Goal: Find specific page/section: Find specific page/section

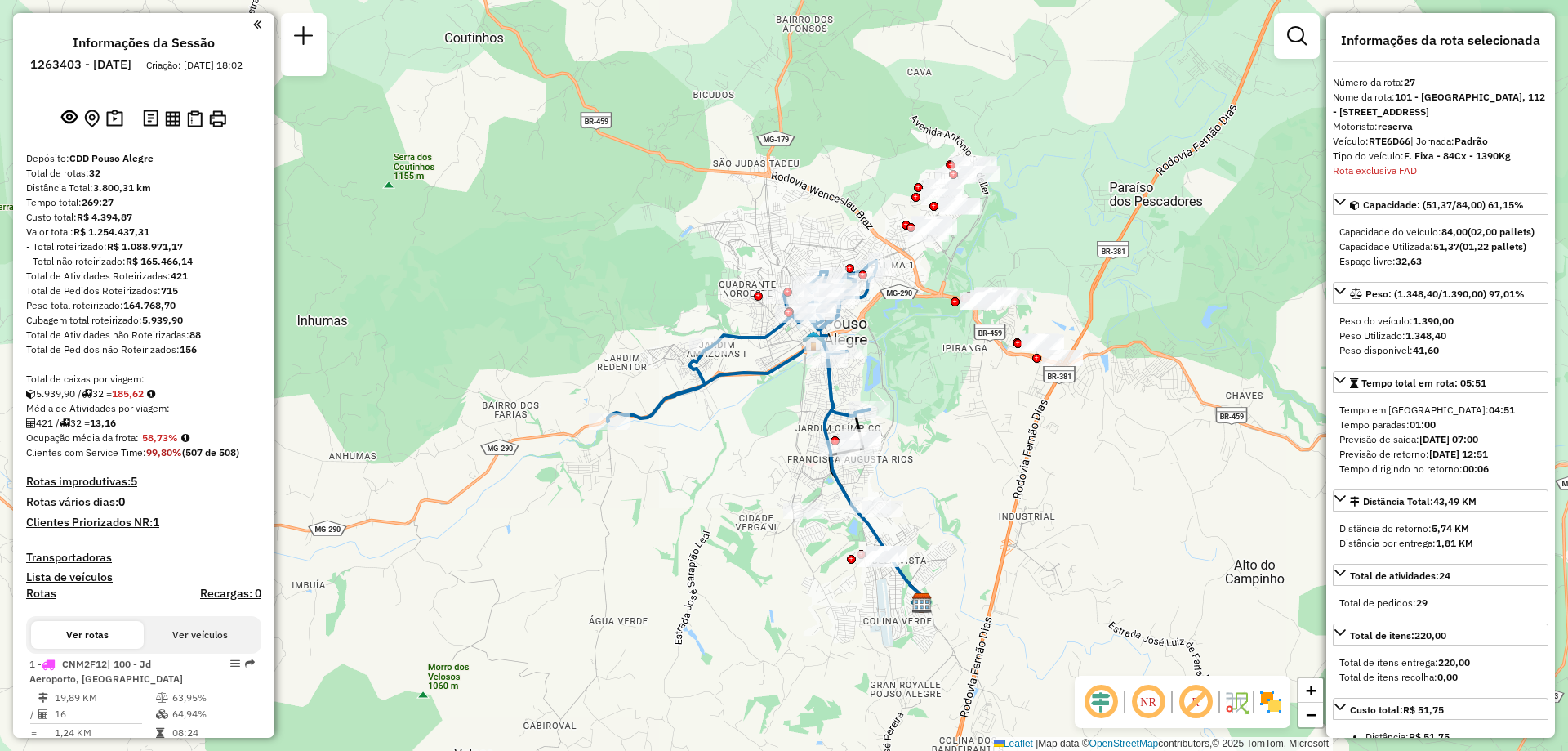
select select "**********"
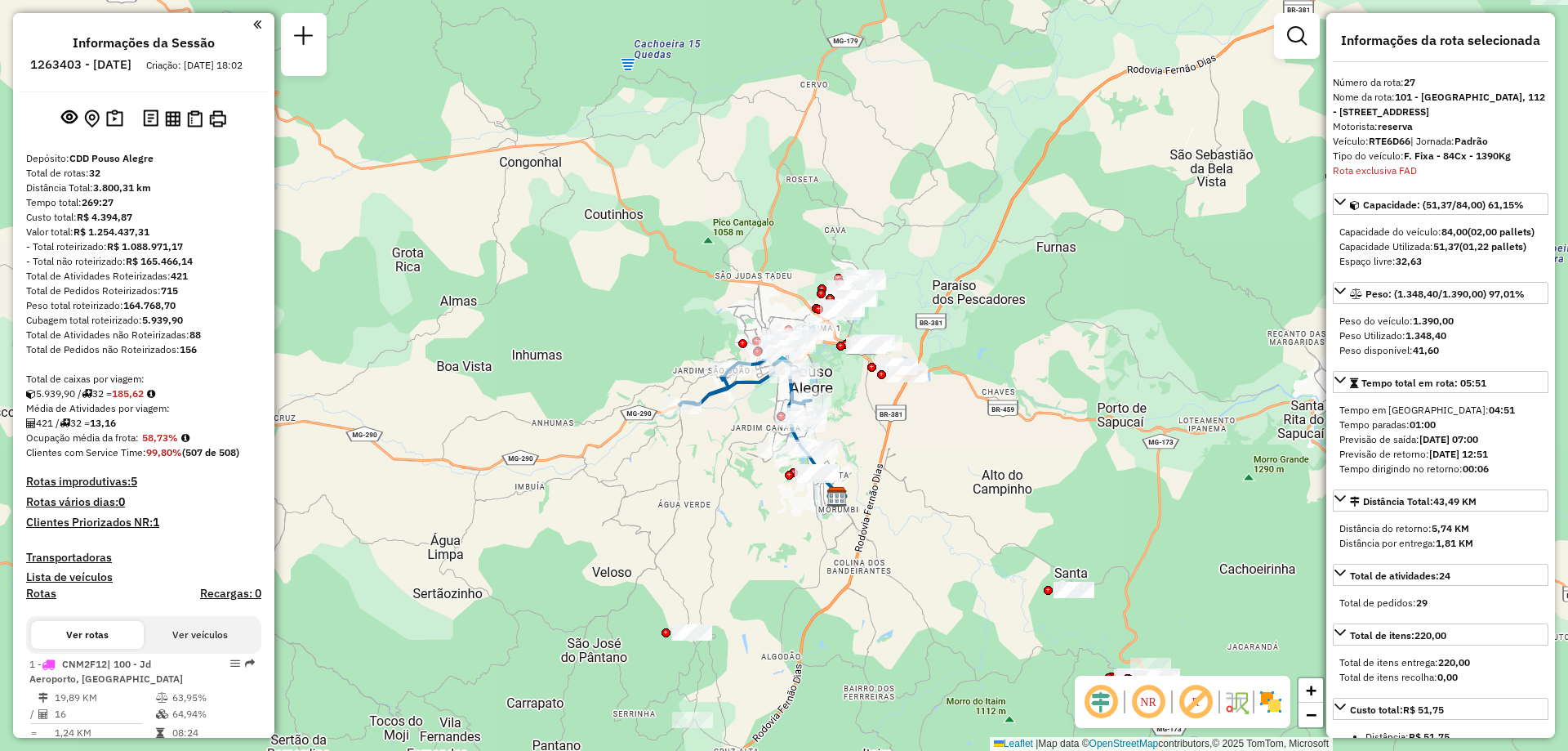
select select "**********"
